Goal: Information Seeking & Learning: Check status

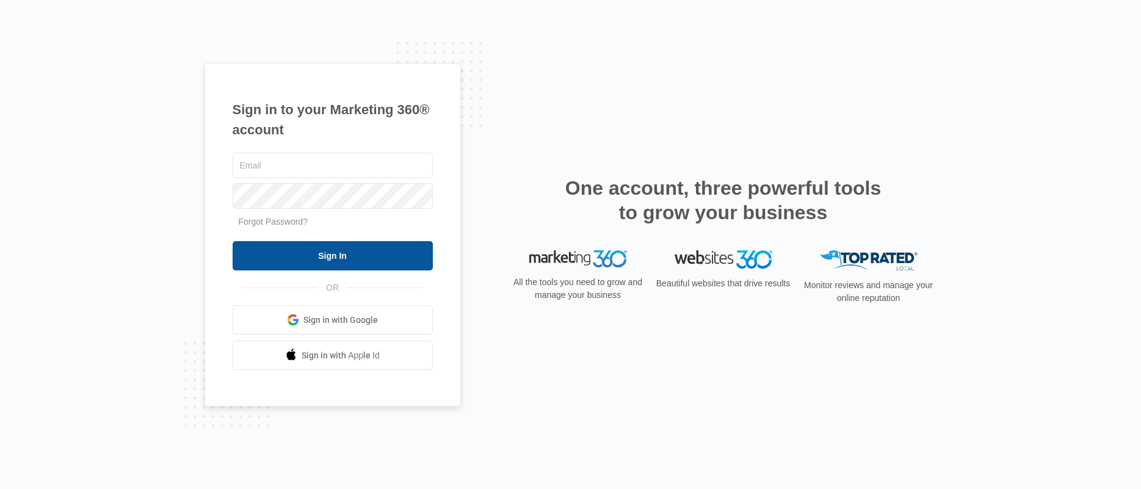
type input "glorimargarrastazu@uco-ucpsfl.org"
click at [330, 250] on input "Sign In" at bounding box center [333, 255] width 200 height 29
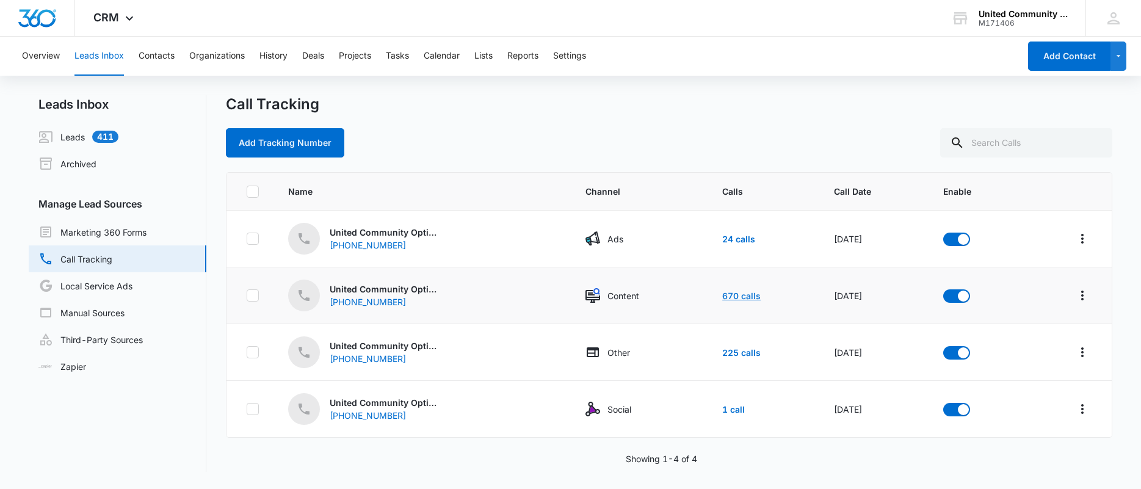
click at [739, 298] on link "670 calls" at bounding box center [741, 296] width 38 height 10
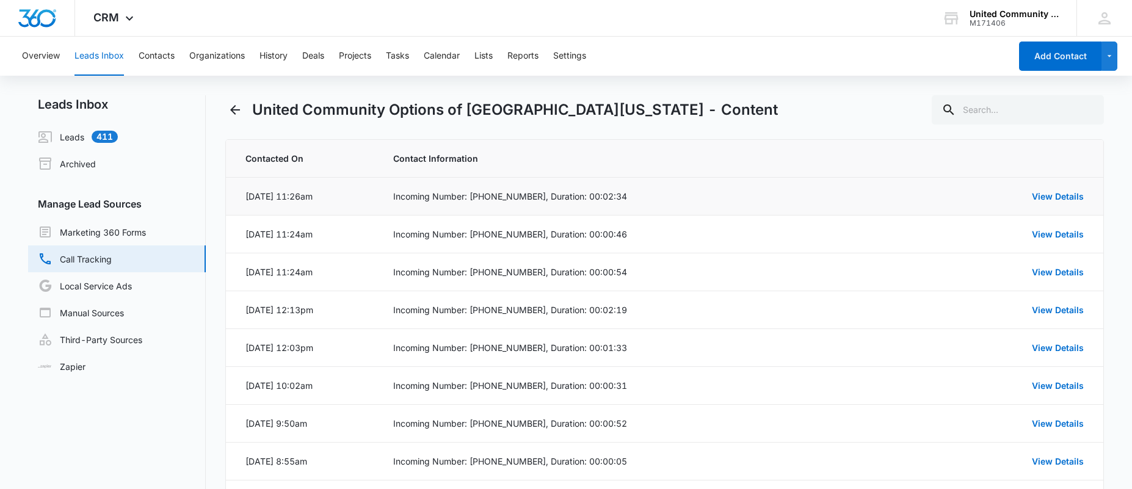
click at [1058, 187] on td "View Details" at bounding box center [1013, 197] width 178 height 38
click at [1057, 194] on link "View Details" at bounding box center [1058, 196] width 52 height 10
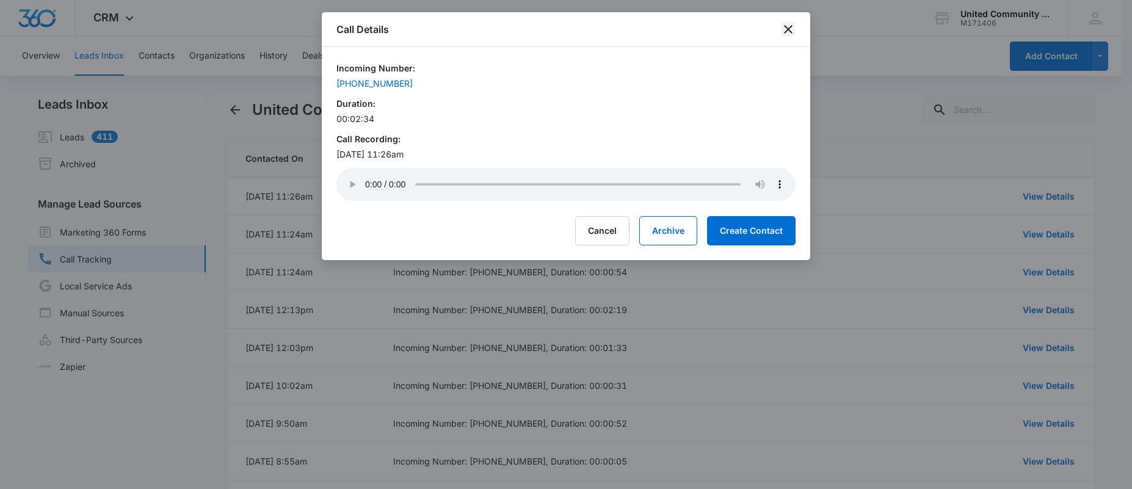
click at [788, 31] on icon "close" at bounding box center [788, 29] width 9 height 9
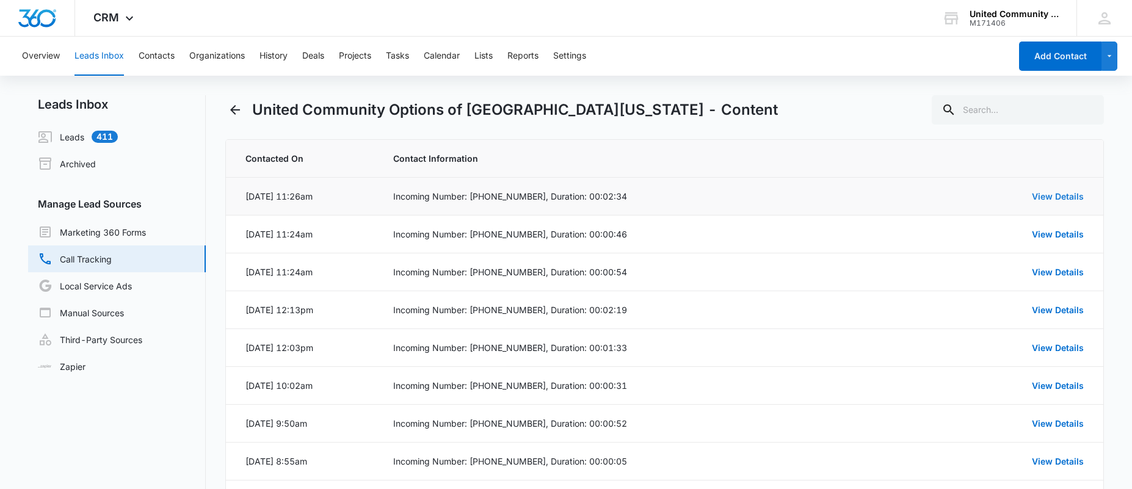
click at [1062, 197] on link "View Details" at bounding box center [1058, 196] width 52 height 10
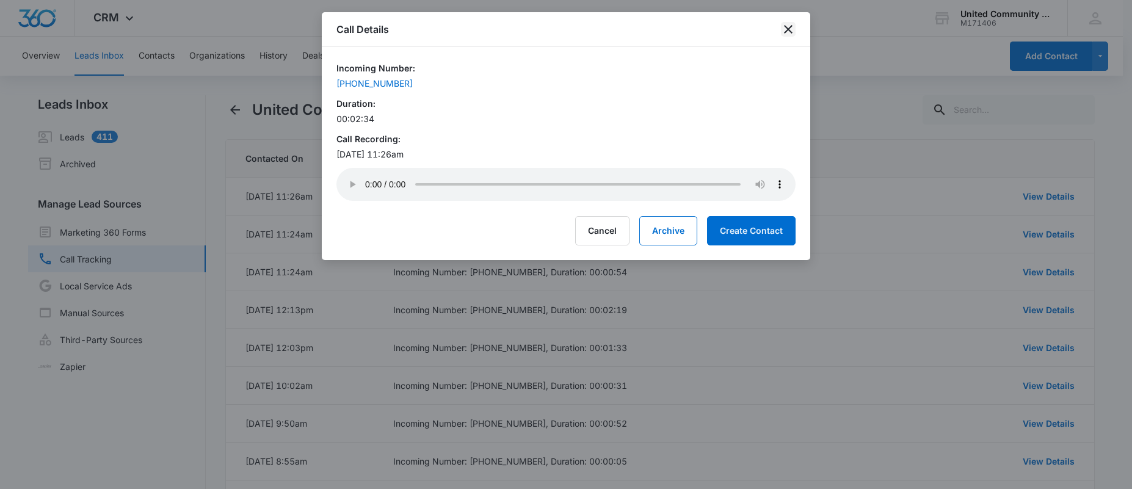
click at [789, 26] on icon "close" at bounding box center [788, 29] width 15 height 15
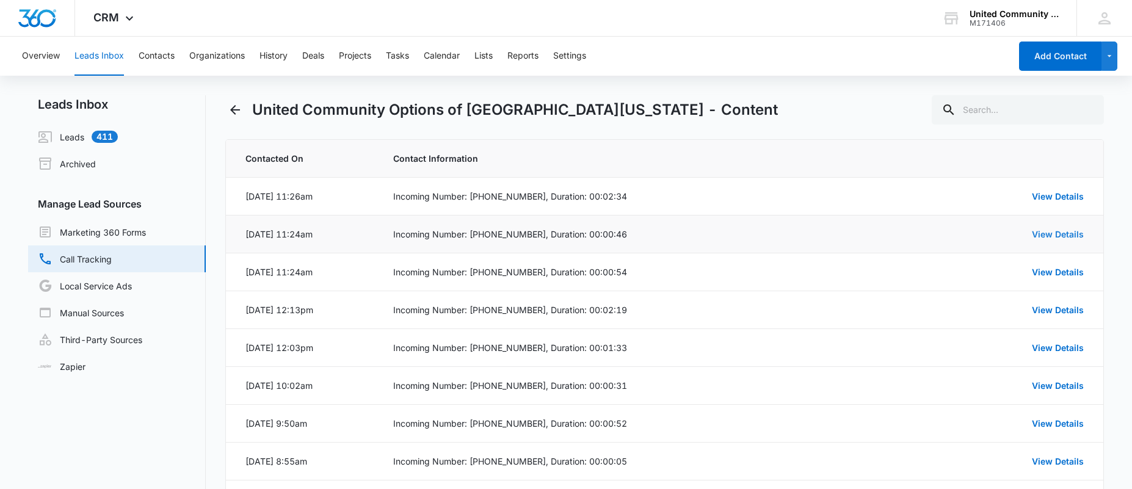
click at [1053, 231] on link "View Details" at bounding box center [1058, 234] width 52 height 10
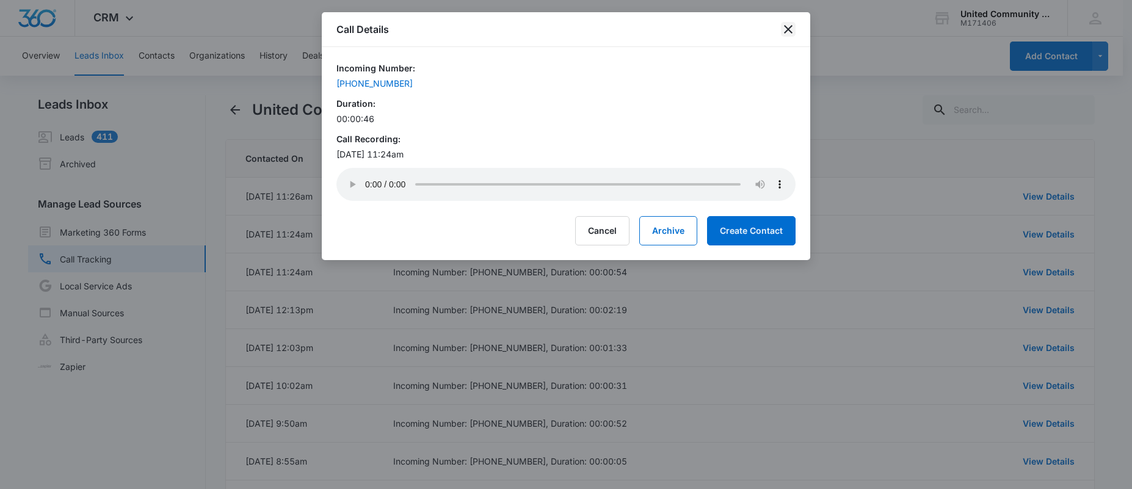
drag, startPoint x: 791, startPoint y: 26, endPoint x: 823, endPoint y: 76, distance: 60.1
click at [791, 27] on icon "close" at bounding box center [788, 29] width 15 height 15
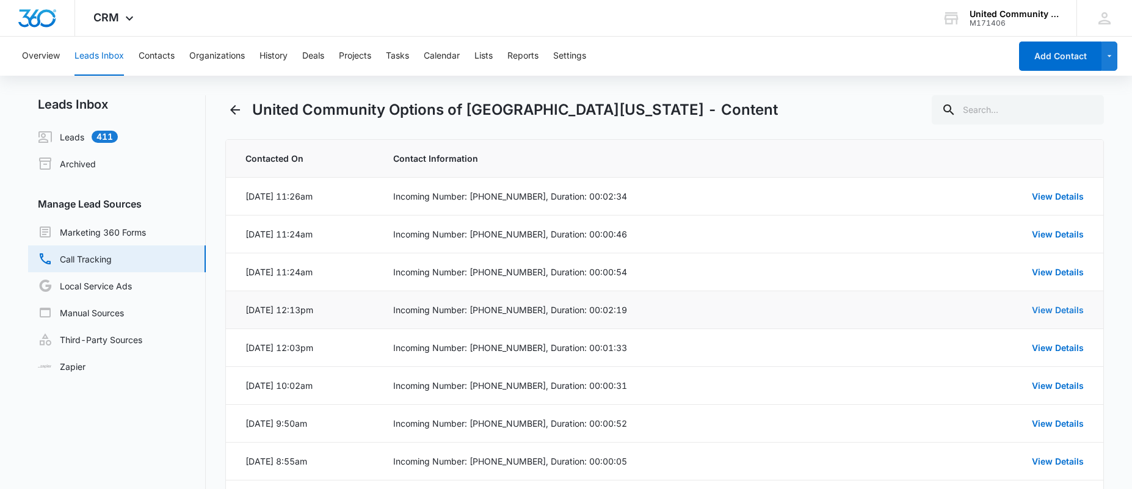
click at [1050, 314] on link "View Details" at bounding box center [1058, 310] width 52 height 10
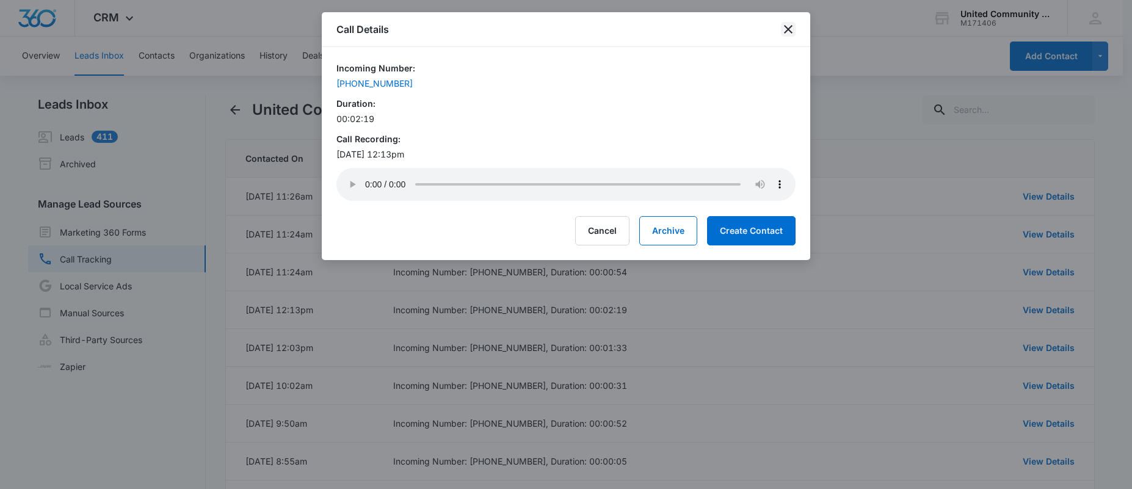
click at [791, 26] on icon "close" at bounding box center [788, 29] width 9 height 9
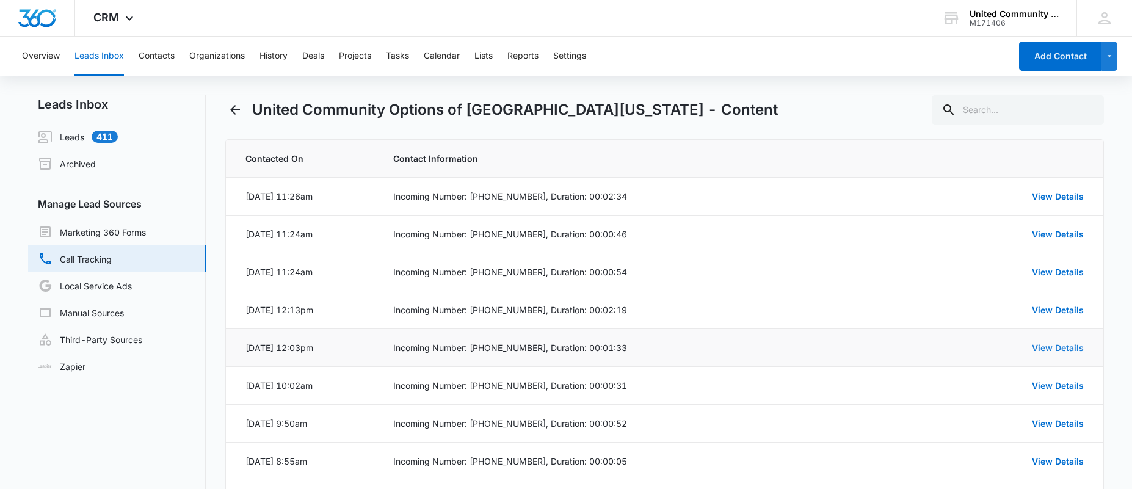
click at [1068, 347] on link "View Details" at bounding box center [1058, 348] width 52 height 10
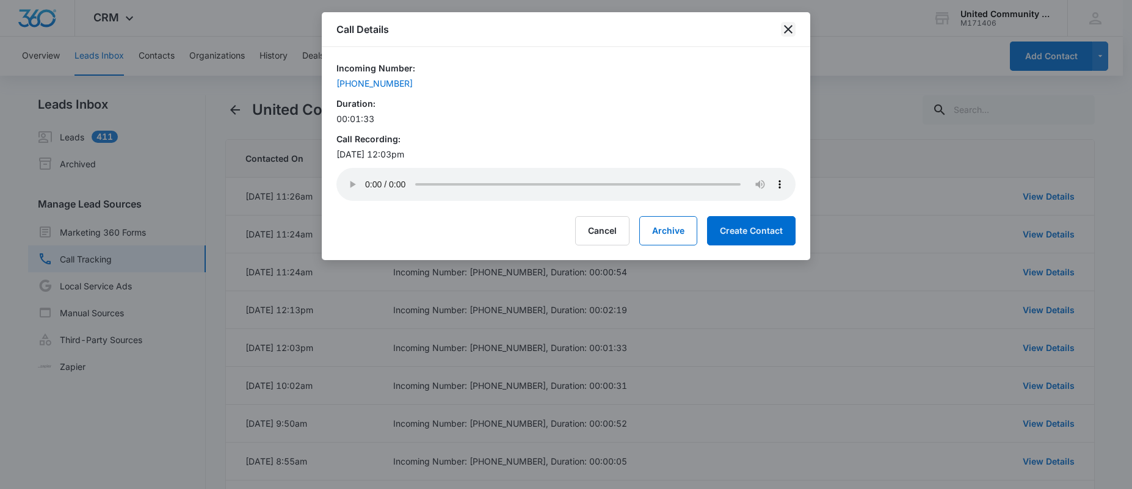
click at [786, 26] on icon "close" at bounding box center [788, 29] width 15 height 15
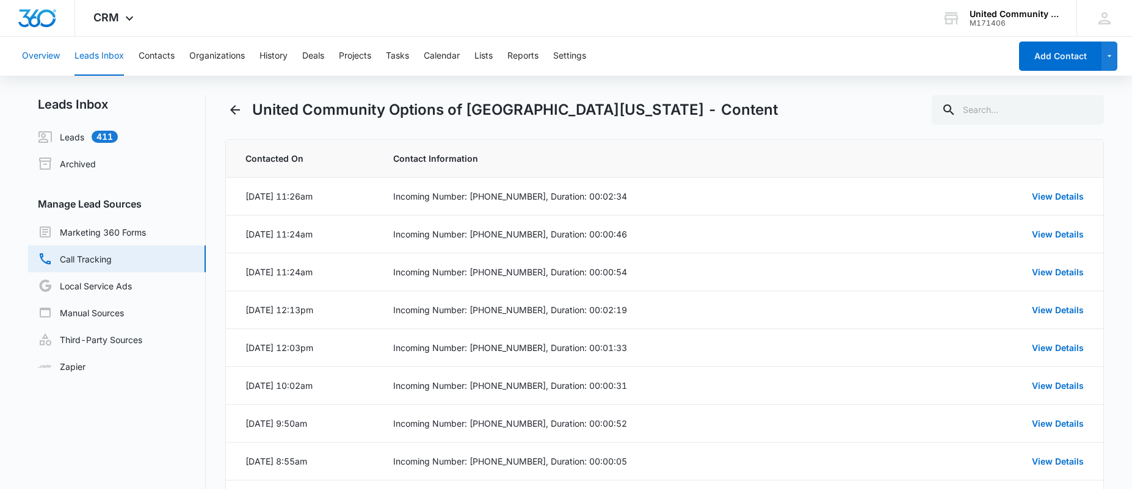
click at [34, 62] on button "Overview" at bounding box center [41, 56] width 38 height 39
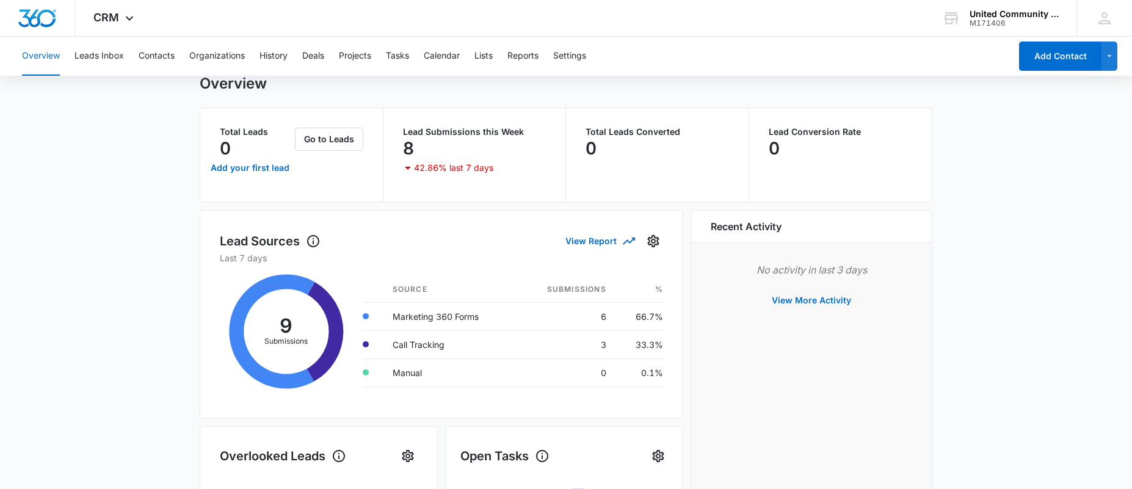
scroll to position [61, 0]
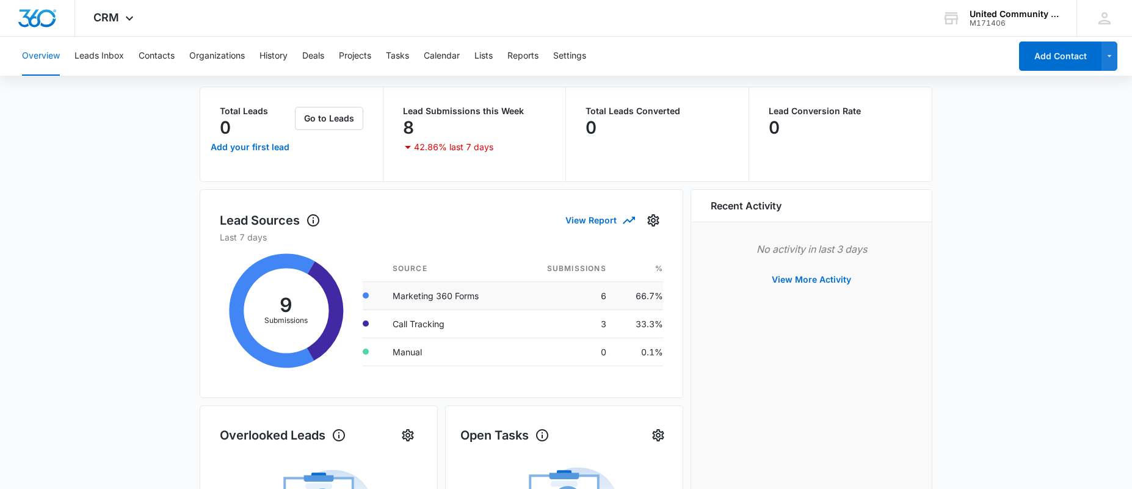
click at [429, 294] on td "Marketing 360 Forms" at bounding box center [450, 295] width 134 height 28
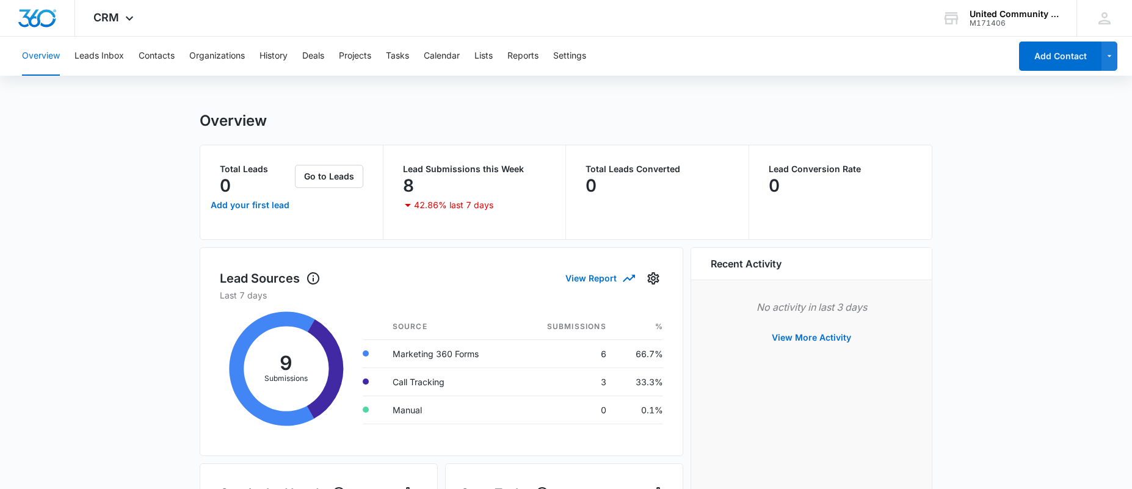
scroll to position [0, 0]
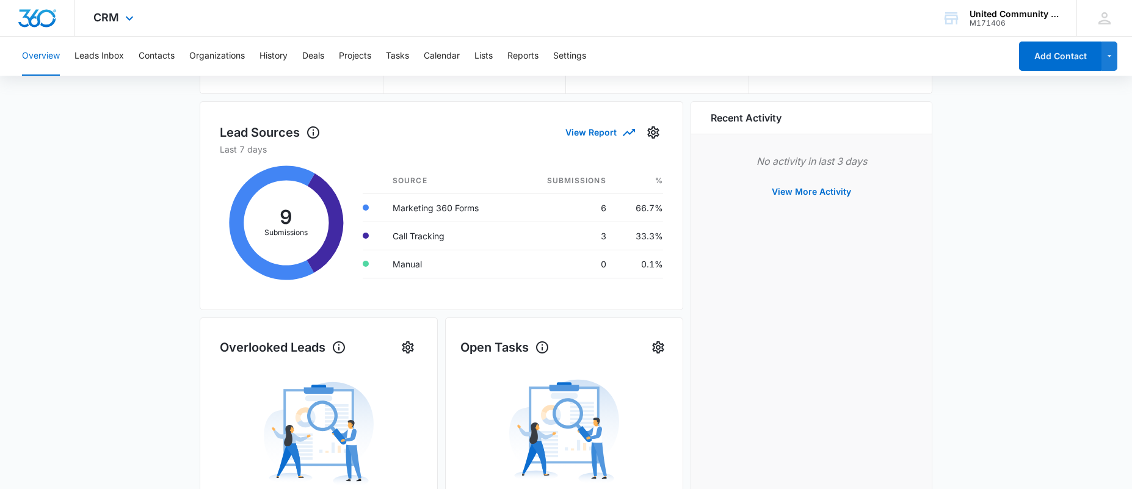
scroll to position [142, 0]
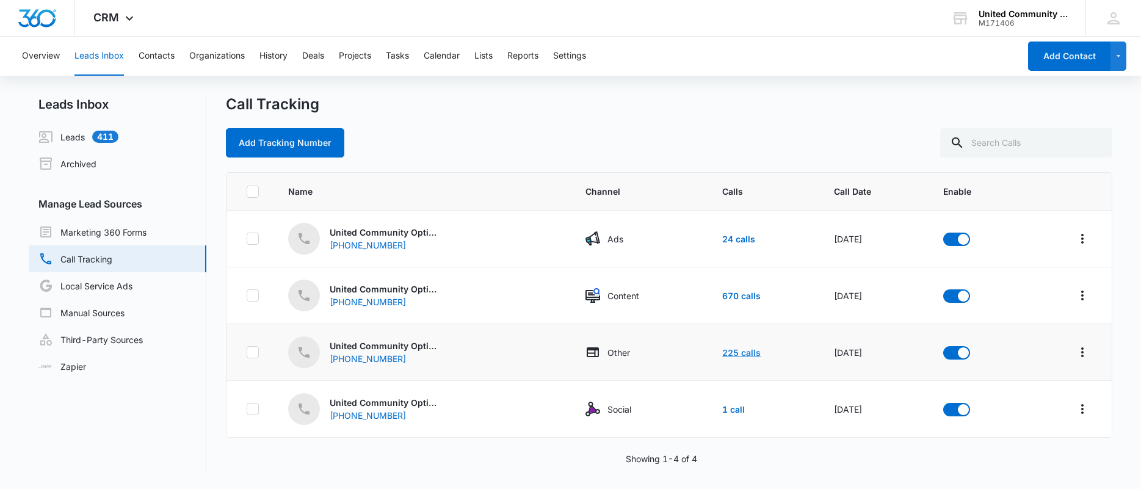
click at [736, 355] on link "225 calls" at bounding box center [741, 352] width 38 height 10
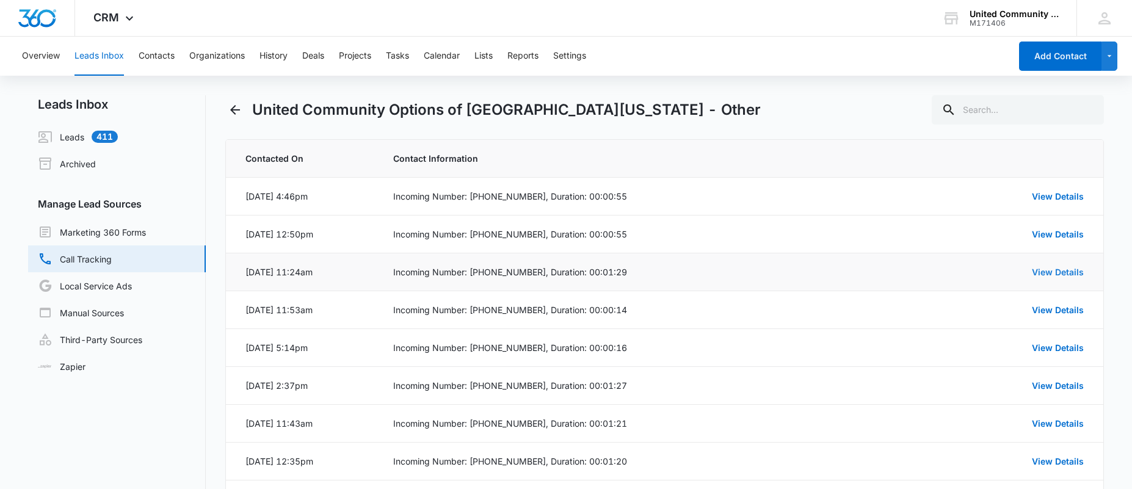
click at [1057, 269] on link "View Details" at bounding box center [1058, 272] width 52 height 10
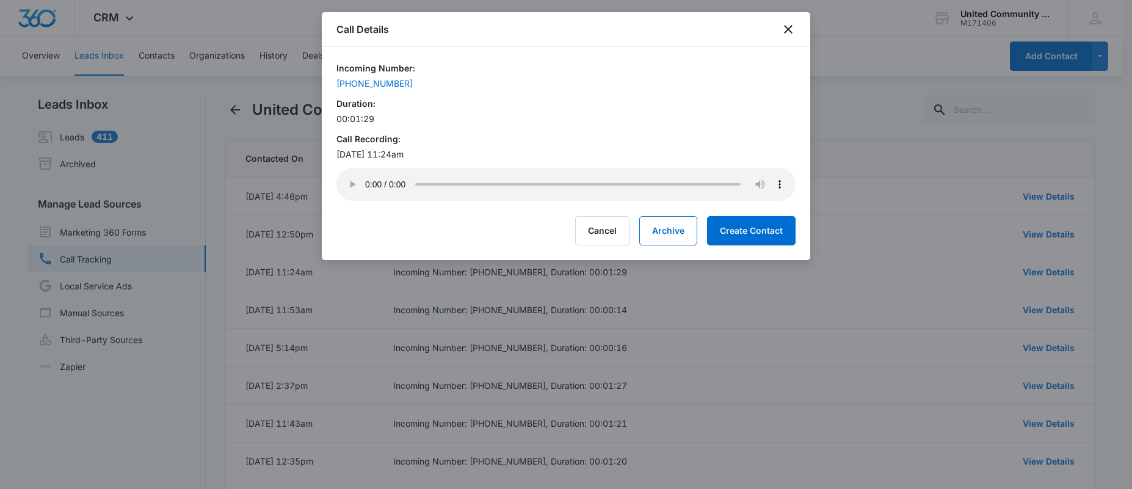
click at [781, 37] on div "Call Details" at bounding box center [566, 29] width 488 height 35
click at [781, 25] on icon "close" at bounding box center [788, 29] width 15 height 15
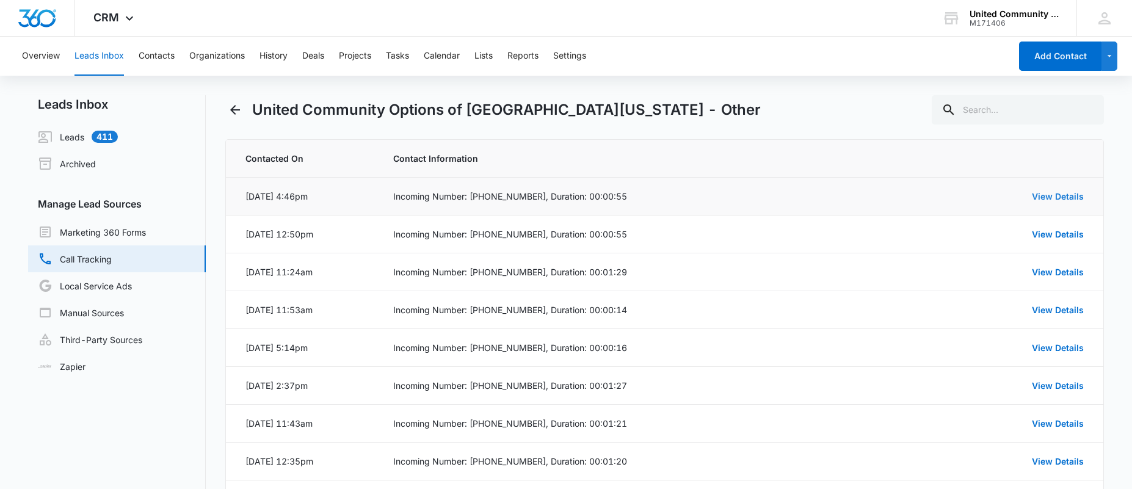
click at [1048, 195] on link "View Details" at bounding box center [1058, 196] width 52 height 10
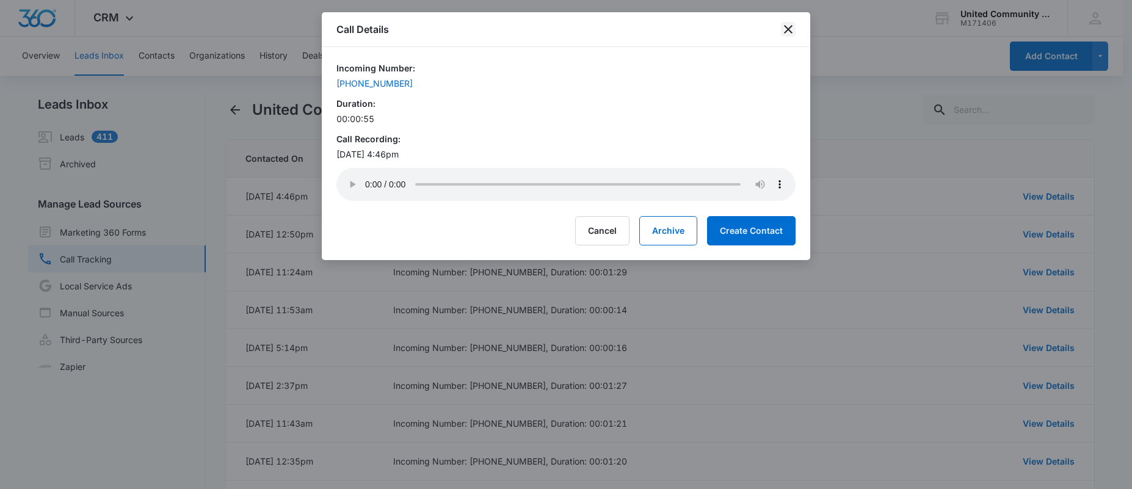
click at [789, 33] on icon "close" at bounding box center [788, 29] width 15 height 15
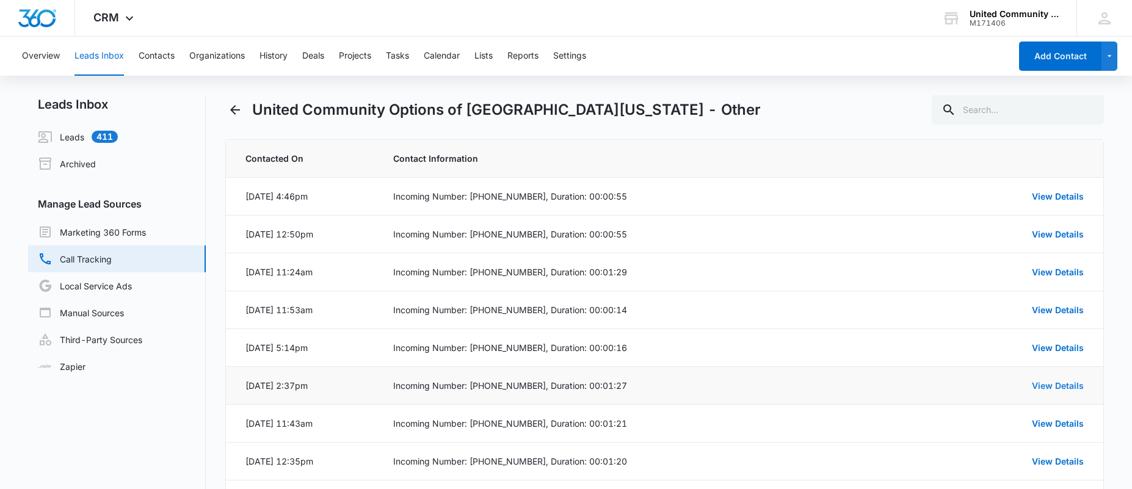
click at [1059, 389] on link "View Details" at bounding box center [1058, 385] width 52 height 10
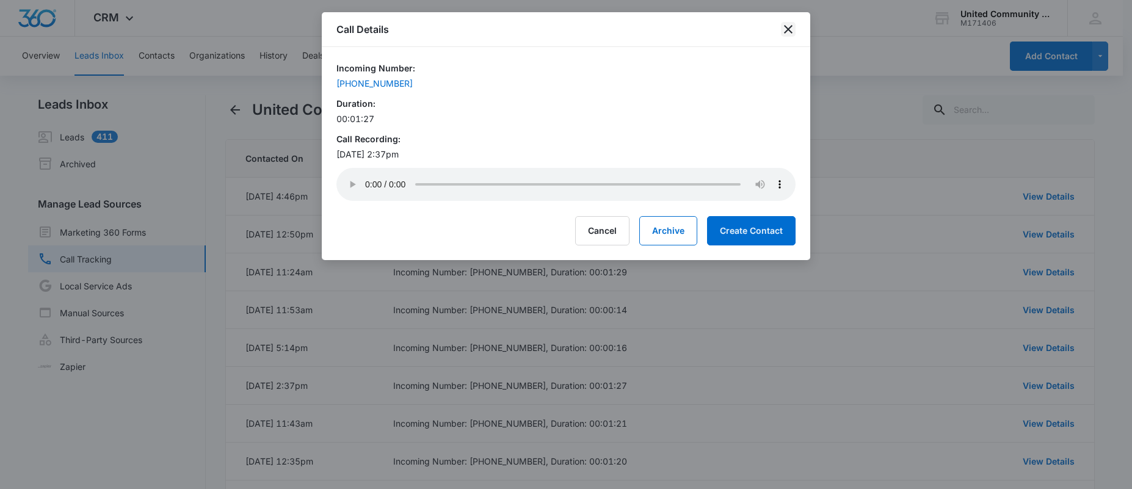
click at [789, 32] on icon "close" at bounding box center [788, 29] width 15 height 15
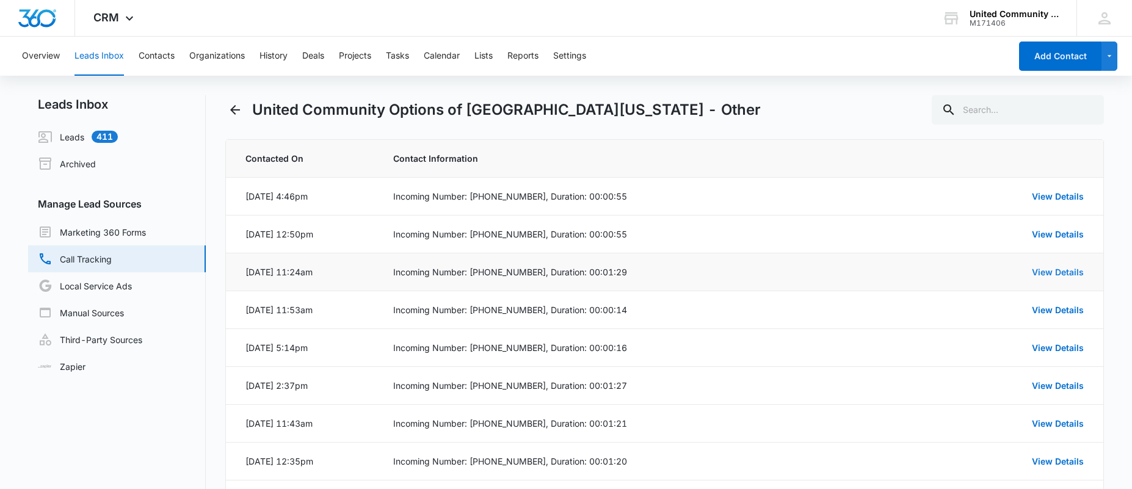
click at [1052, 277] on link "View Details" at bounding box center [1058, 272] width 52 height 10
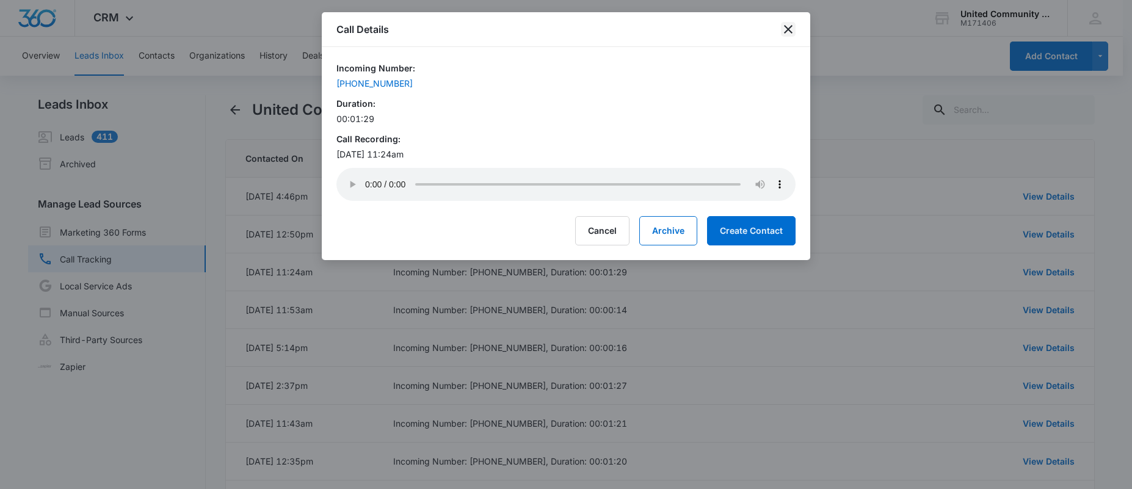
click at [792, 34] on icon "close" at bounding box center [788, 29] width 15 height 15
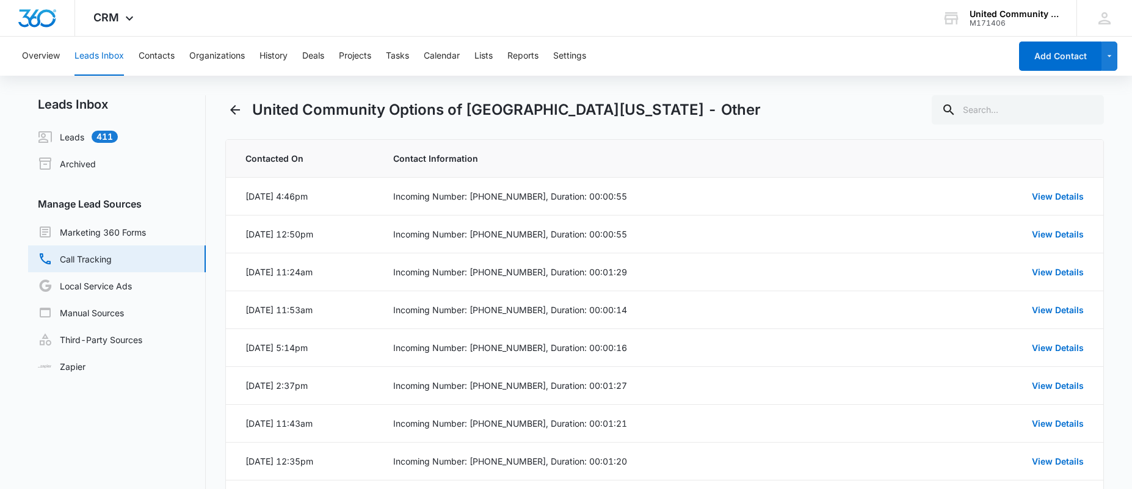
click at [96, 262] on link "Call Tracking" at bounding box center [75, 259] width 74 height 15
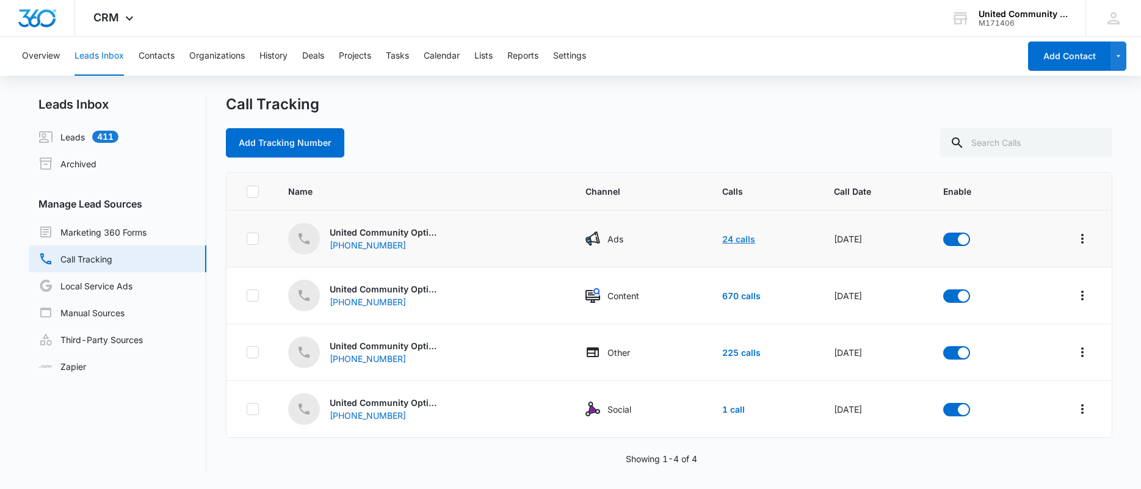
click at [722, 239] on link "24 calls" at bounding box center [738, 239] width 33 height 10
click at [739, 297] on link "670 calls" at bounding box center [741, 296] width 38 height 10
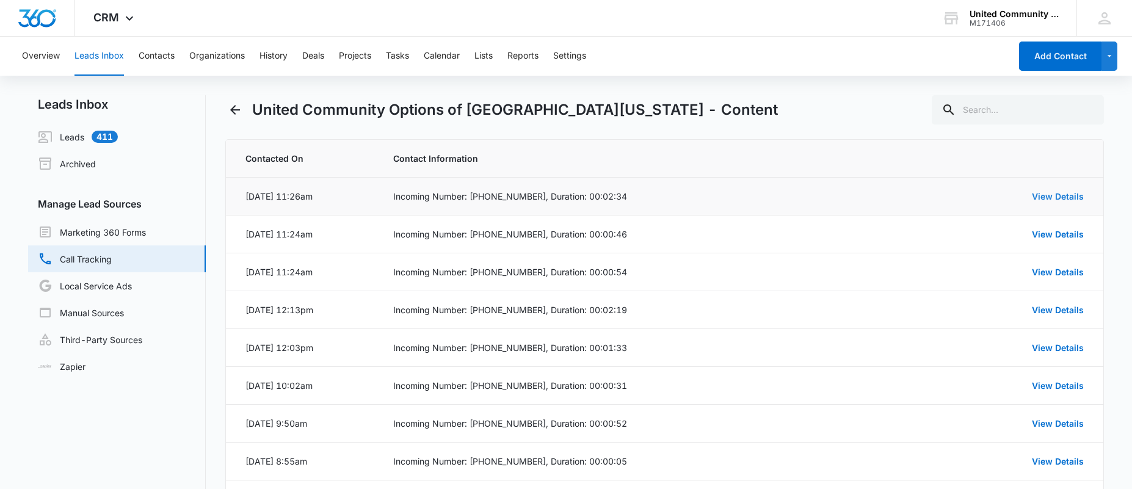
click at [1054, 200] on link "View Details" at bounding box center [1058, 196] width 52 height 10
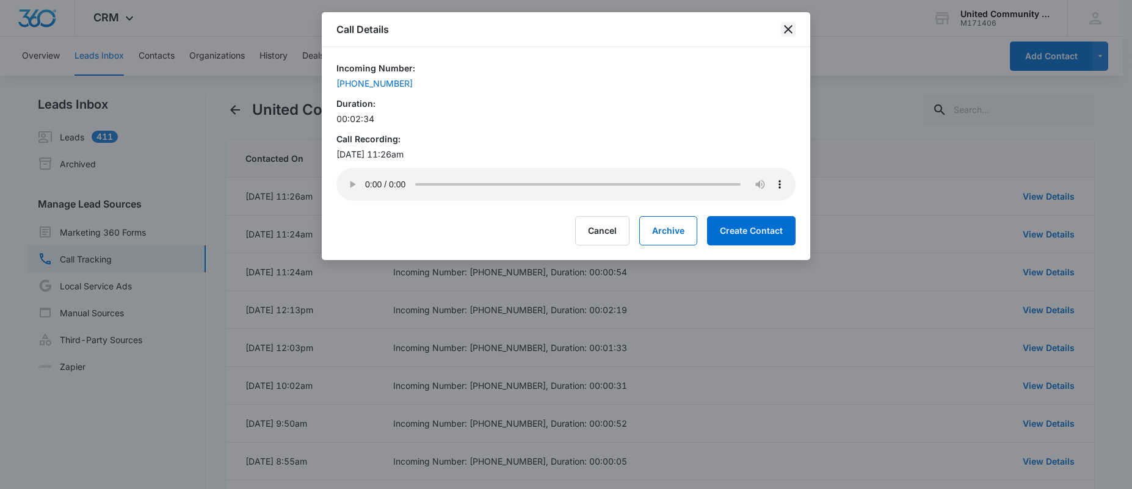
click at [792, 29] on icon "close" at bounding box center [788, 29] width 15 height 15
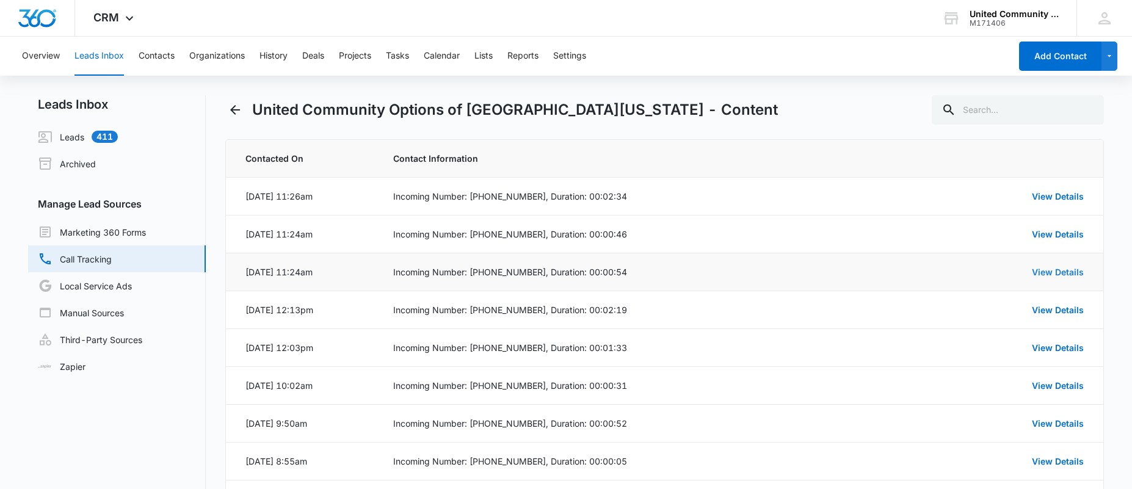
click at [1054, 272] on link "View Details" at bounding box center [1058, 272] width 52 height 10
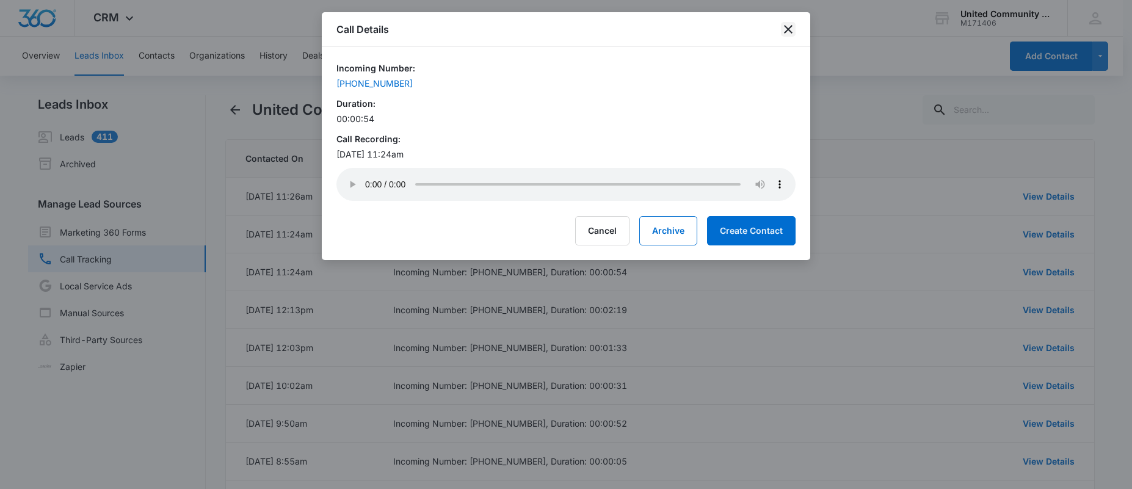
click at [782, 30] on icon "close" at bounding box center [788, 29] width 15 height 15
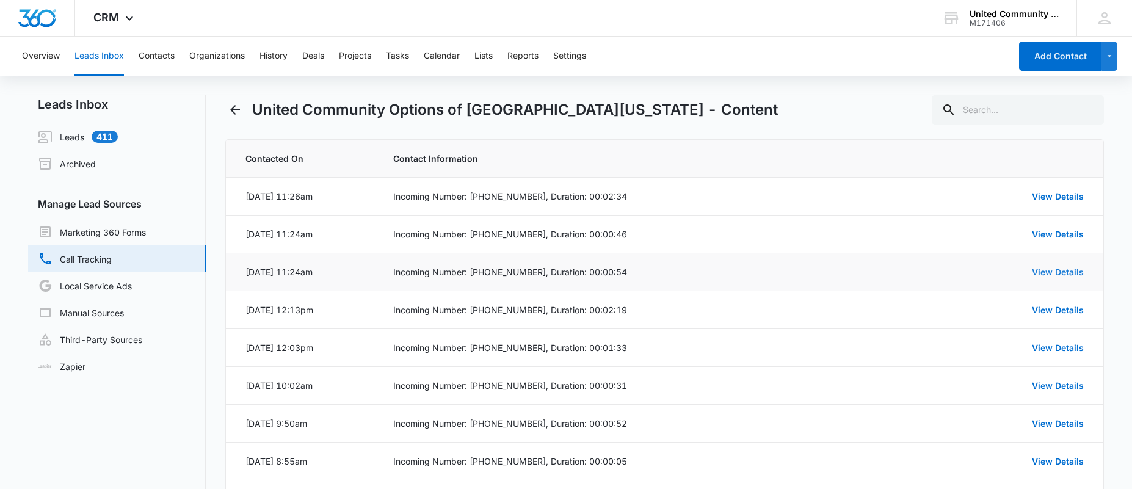
click at [1072, 274] on link "View Details" at bounding box center [1058, 272] width 52 height 10
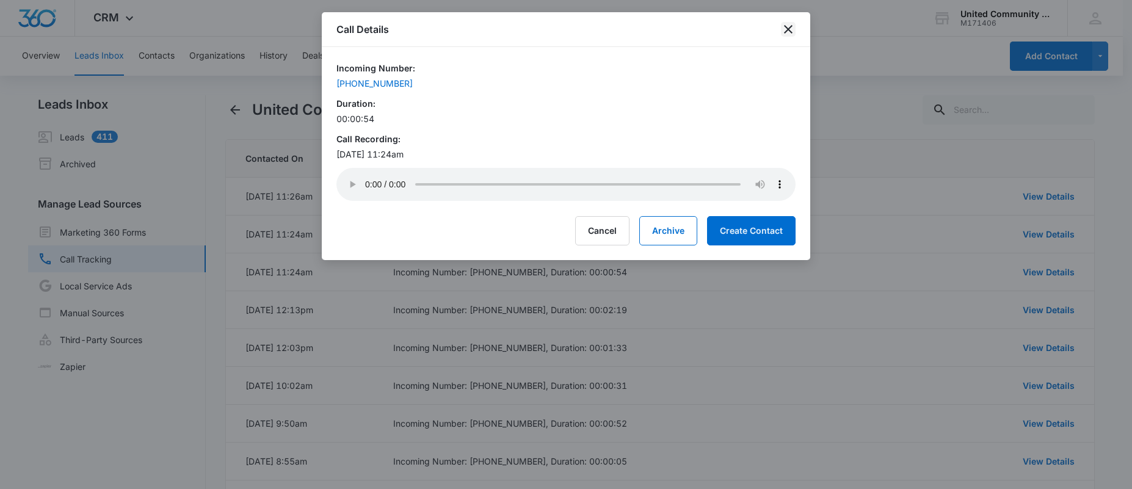
click at [793, 28] on icon "close" at bounding box center [788, 29] width 15 height 15
